Goal: Navigation & Orientation: Find specific page/section

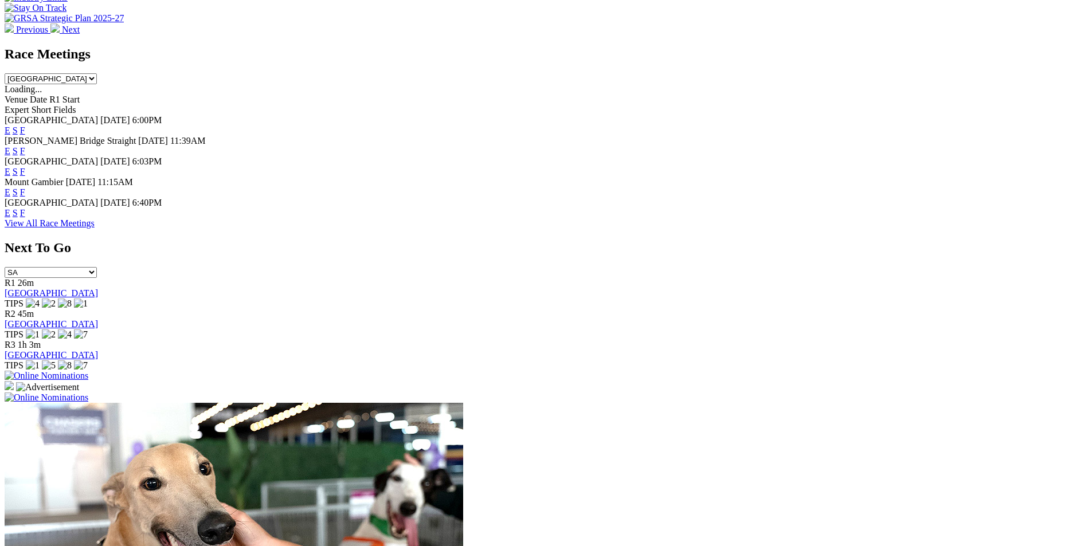
scroll to position [547, 0]
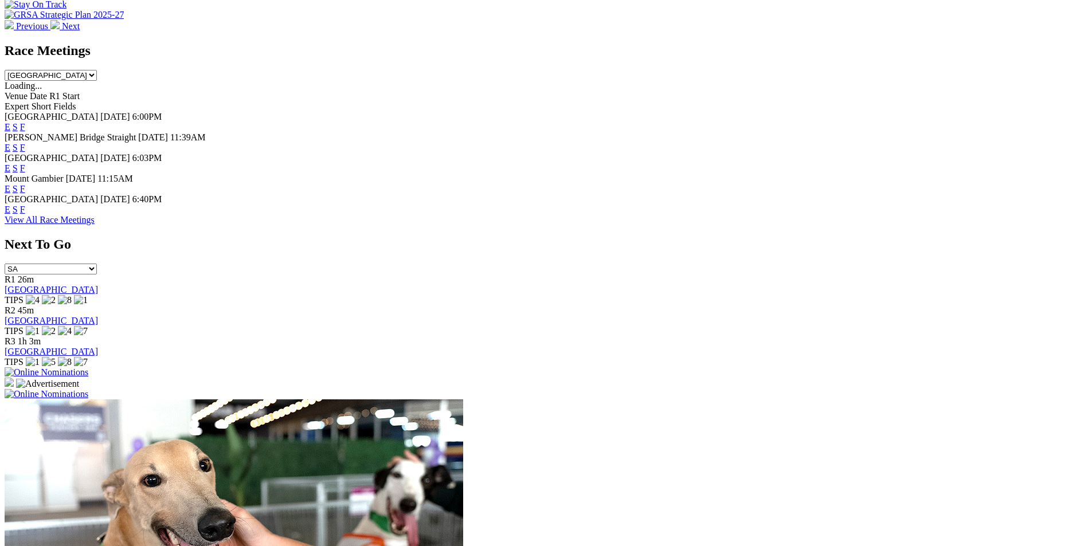
click at [25, 143] on link "F" at bounding box center [22, 148] width 5 height 10
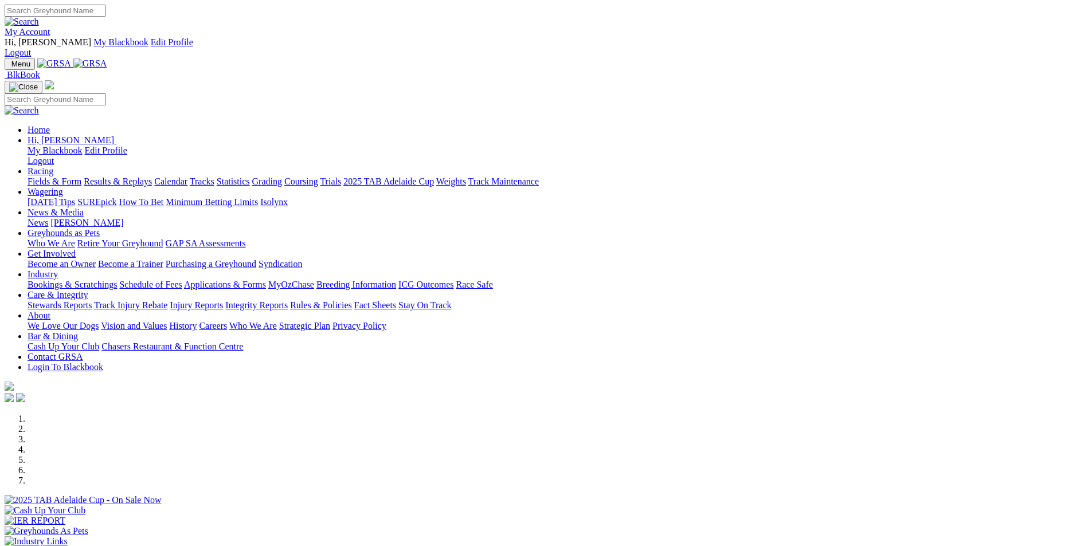
scroll to position [549, 0]
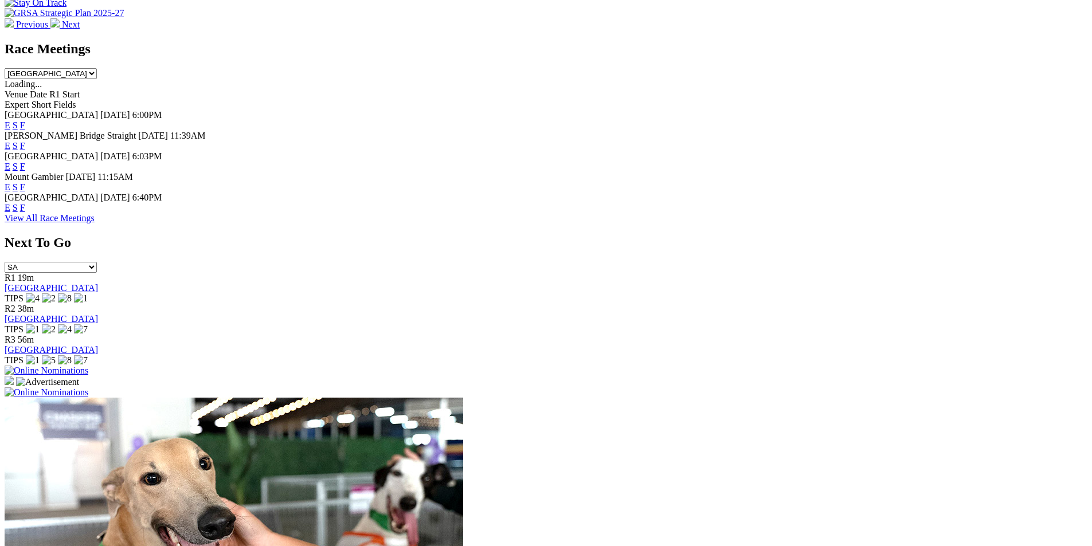
click at [25, 162] on link "F" at bounding box center [22, 167] width 5 height 10
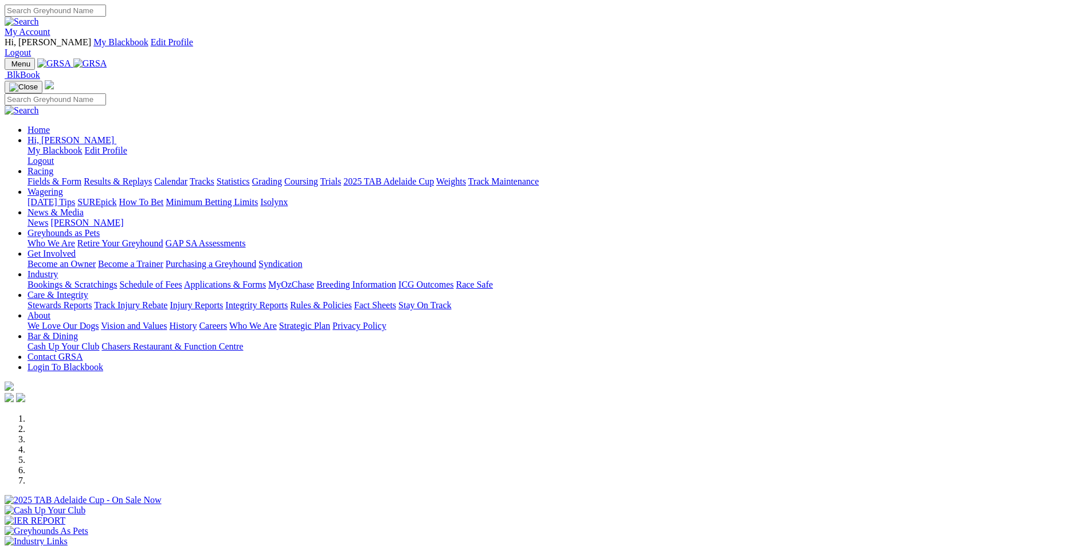
click at [318, 177] on link "Coursing" at bounding box center [301, 182] width 34 height 10
